Goal: Transaction & Acquisition: Purchase product/service

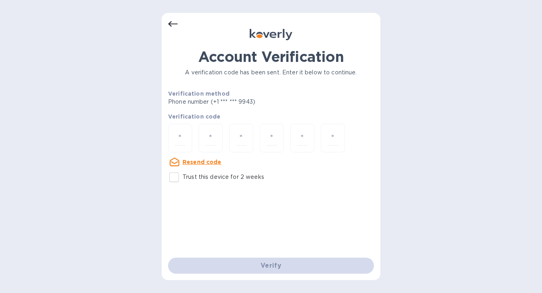
click at [171, 175] on input "Trust this device for 2 weeks" at bounding box center [174, 177] width 17 height 17
checkbox input "true"
click at [184, 138] on input "number" at bounding box center [180, 138] width 10 height 15
type input "4"
type input "6"
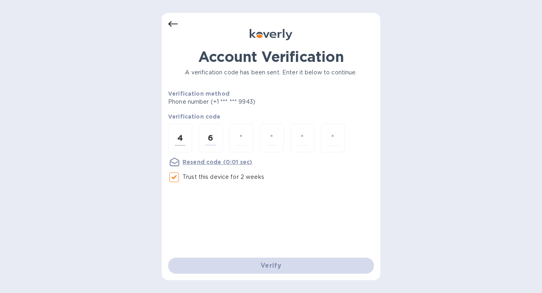
type input "8"
type input "2"
type input "5"
type input "8"
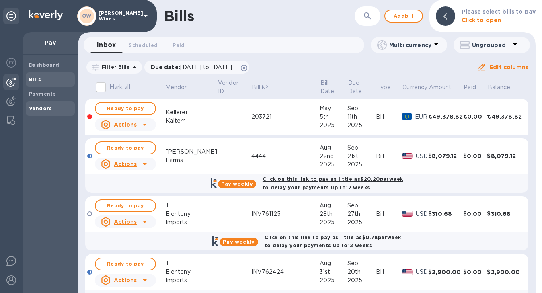
click at [37, 108] on b "Vendors" at bounding box center [40, 108] width 23 height 6
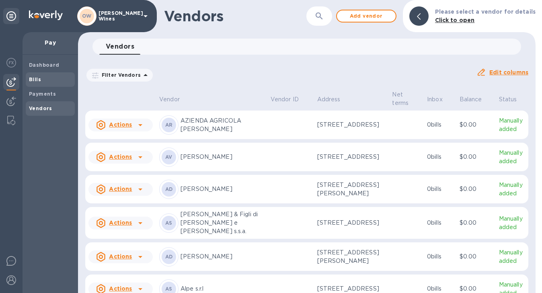
click at [39, 81] on b "Bills" at bounding box center [35, 79] width 12 height 6
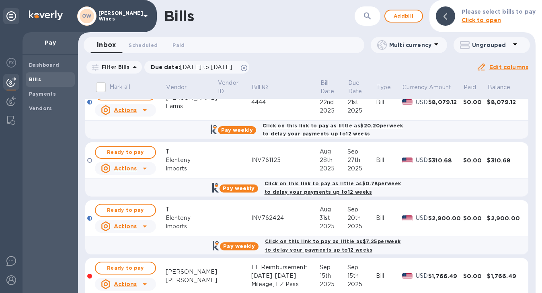
scroll to position [103, 0]
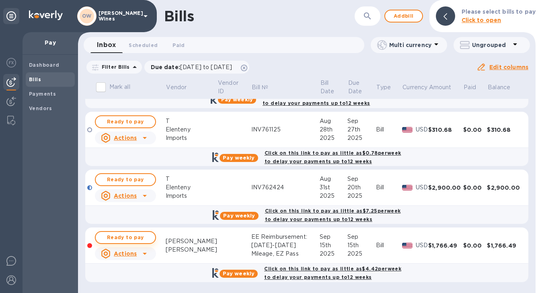
click at [119, 239] on span "Ready to pay" at bounding box center [125, 238] width 47 height 10
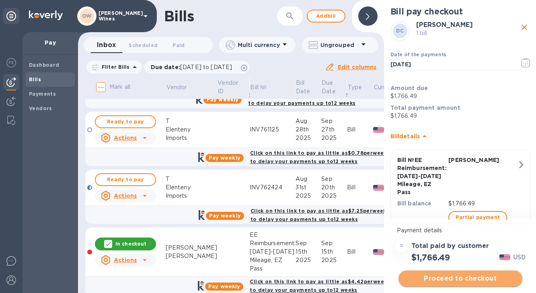
click at [479, 278] on span "Proceed to checkout" at bounding box center [460, 279] width 111 height 10
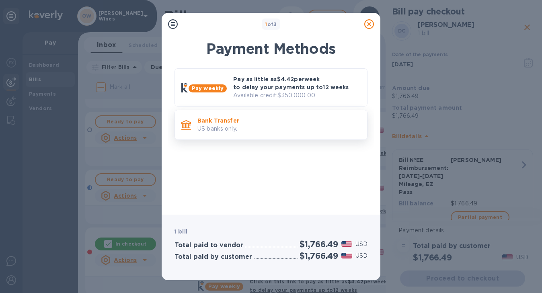
click at [262, 128] on p "US banks only." at bounding box center [279, 129] width 163 height 8
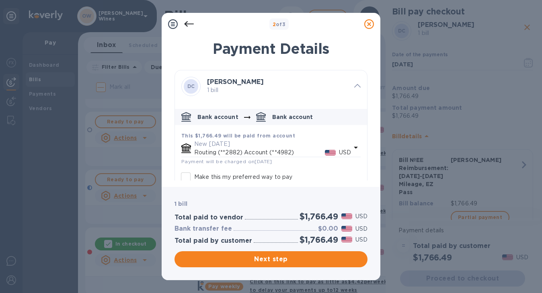
scroll to position [45, 0]
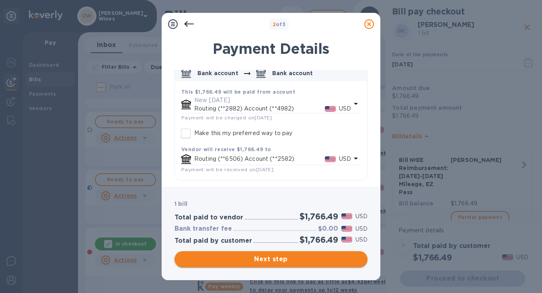
click at [319, 260] on span "Next step" at bounding box center [271, 260] width 180 height 10
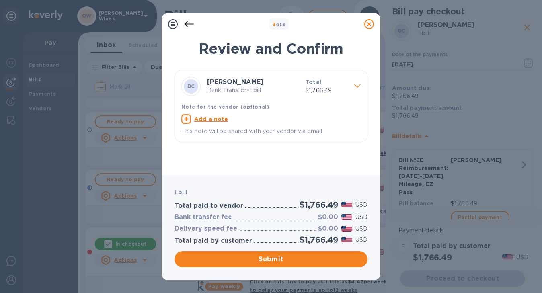
click at [356, 86] on icon at bounding box center [358, 86] width 6 height 4
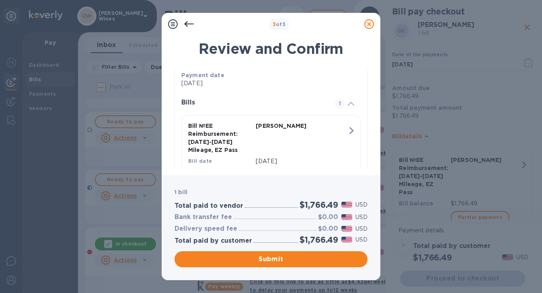
scroll to position [160, 0]
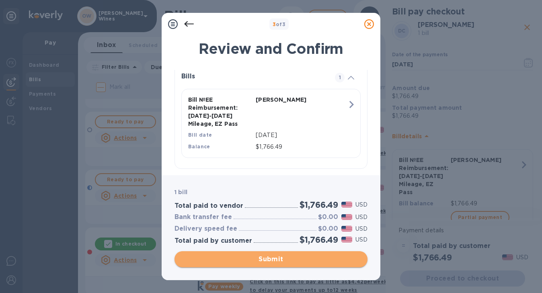
click at [276, 261] on span "Submit" at bounding box center [271, 260] width 180 height 10
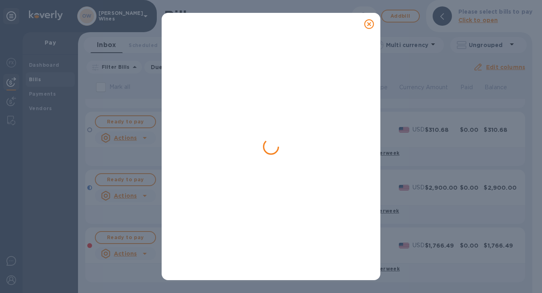
click at [367, 26] on icon at bounding box center [370, 24] width 10 height 10
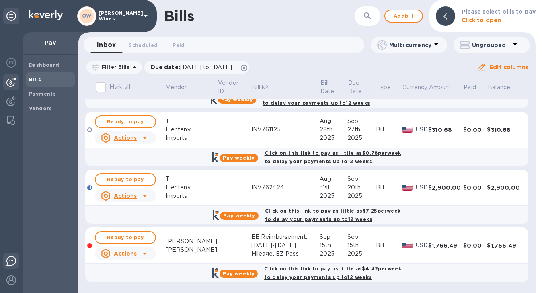
click at [8, 264] on img at bounding box center [11, 261] width 10 height 10
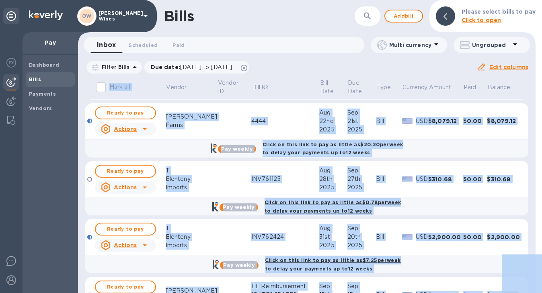
scroll to position [103, 0]
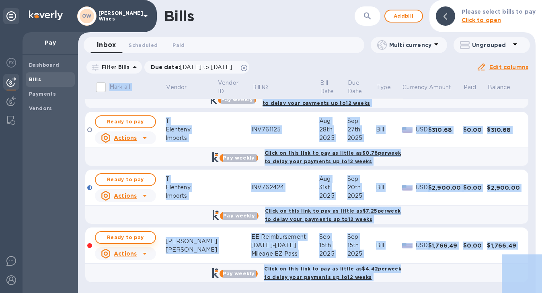
click at [129, 235] on span "Ready to pay" at bounding box center [125, 238] width 47 height 10
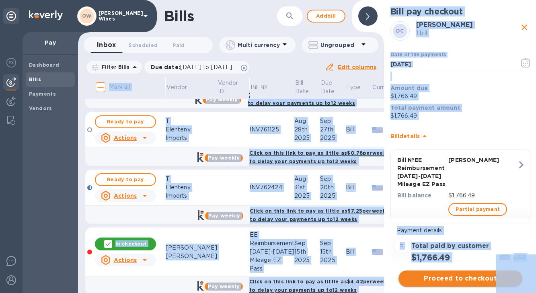
click at [463, 281] on span "Proceed to checkout" at bounding box center [460, 279] width 111 height 10
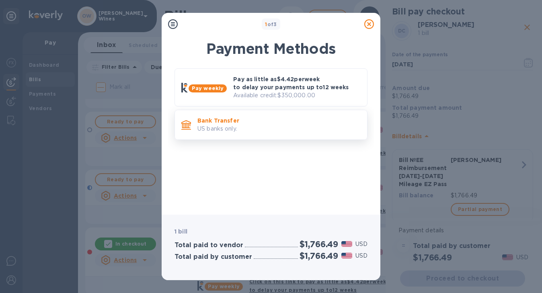
click at [229, 120] on p "Bank Transfer" at bounding box center [279, 121] width 163 height 8
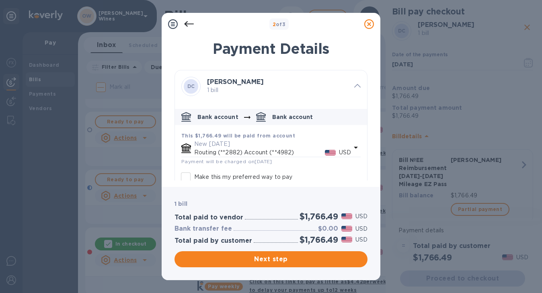
scroll to position [45, 0]
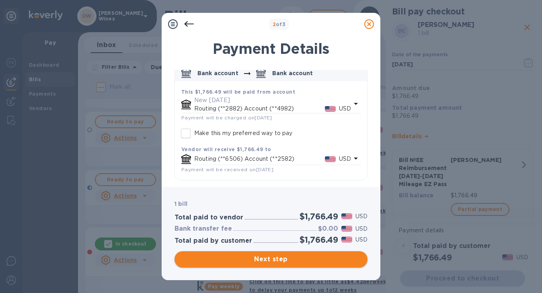
click at [304, 258] on span "Next step" at bounding box center [271, 260] width 180 height 10
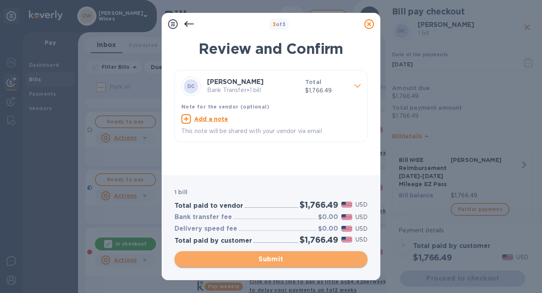
click at [304, 258] on span "Submit" at bounding box center [271, 260] width 180 height 10
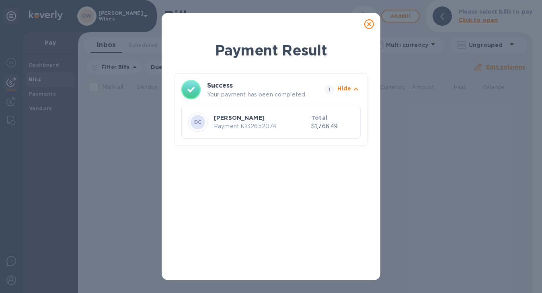
scroll to position [0, 0]
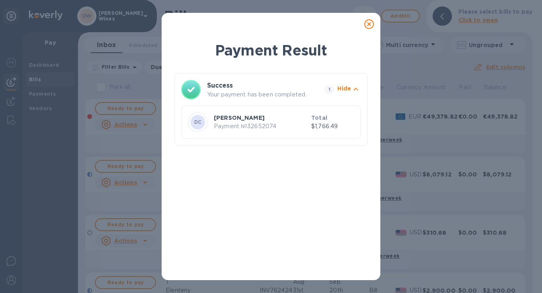
click at [353, 206] on div "Payment Result Success Your payment has been completed. 1 Hide DC David Curiel …" at bounding box center [271, 157] width 193 height 234
click at [366, 22] on icon at bounding box center [370, 24] width 10 height 10
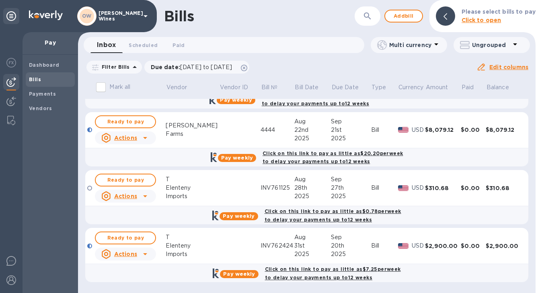
scroll to position [3, 0]
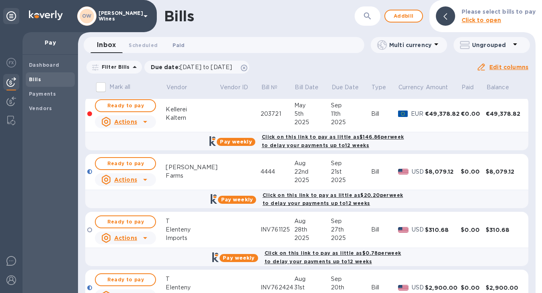
click at [180, 49] on span "Paid 0" at bounding box center [179, 45] width 12 height 8
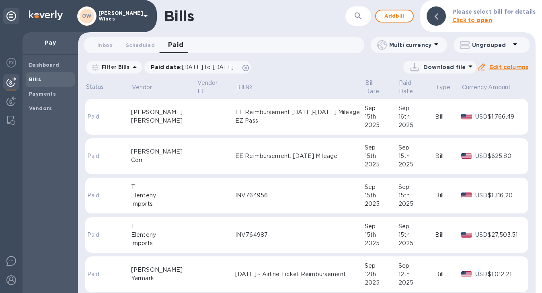
click at [249, 114] on div "EE Reimbursement July-Aug 2025 Mileage EZ Pass" at bounding box center [300, 116] width 130 height 17
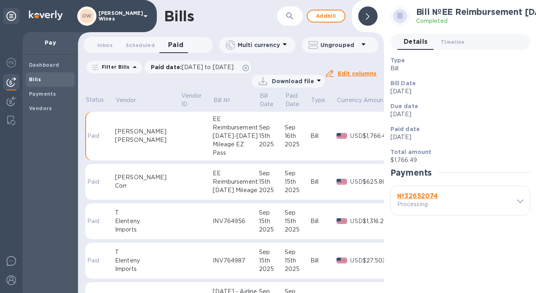
click at [432, 196] on b "№ 32652074" at bounding box center [418, 196] width 41 height 8
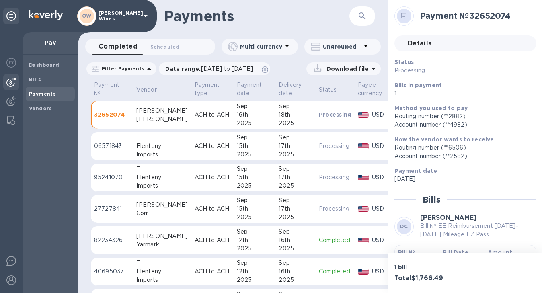
click at [406, 251] on b "Bill №" at bounding box center [406, 252] width 17 height 6
